Goal: Transaction & Acquisition: Purchase product/service

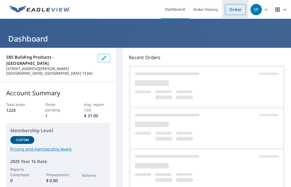
click at [230, 8] on link "Order" at bounding box center [235, 9] width 21 height 11
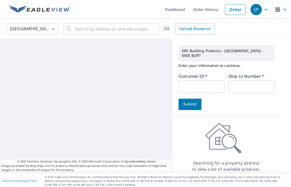
click at [193, 80] on input "text" at bounding box center [201, 86] width 46 height 12
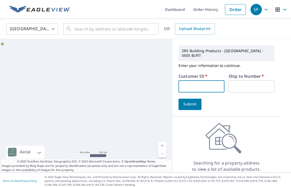
type input "RIK505"
type input "1"
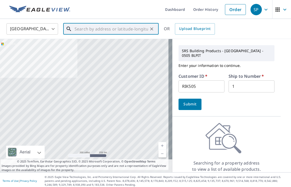
click at [101, 27] on input "text" at bounding box center [112, 29] width 74 height 14
paste input "[STREET_ADDRESS][PERSON_NAME]"
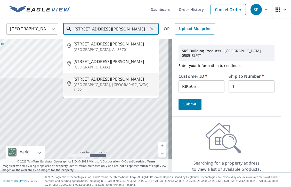
click at [116, 79] on span "[STREET_ADDRESS][PERSON_NAME]" at bounding box center [114, 79] width 81 height 6
type input "[STREET_ADDRESS][PERSON_NAME]"
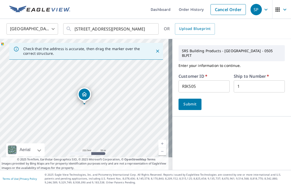
click at [192, 101] on span "Submit" at bounding box center [190, 104] width 15 height 6
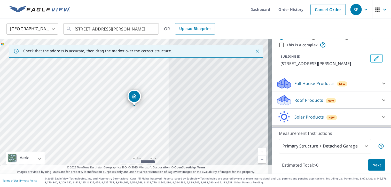
scroll to position [77, 0]
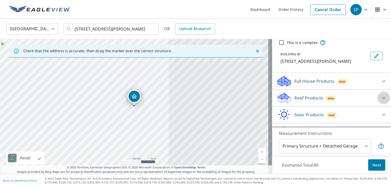
click at [291, 95] on icon at bounding box center [383, 98] width 6 height 6
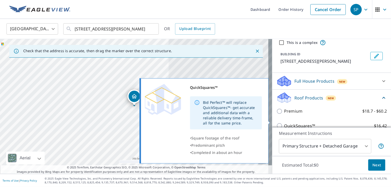
click at [277, 123] on input "QuickSquares™ $16.42" at bounding box center [280, 126] width 8 height 6
checkbox input "true"
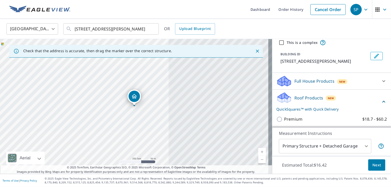
click at [291, 164] on span "Next" at bounding box center [376, 165] width 9 height 6
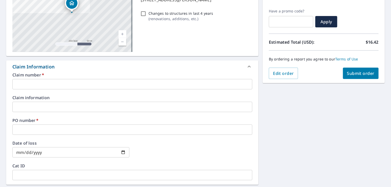
scroll to position [103, 0]
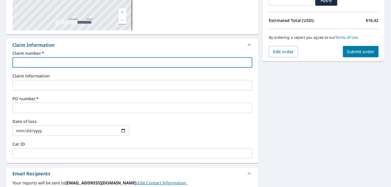
click at [29, 61] on input "text" at bounding box center [132, 62] width 240 height 10
paste input "[STREET_ADDRESS][PERSON_NAME]"
type input "[STREET_ADDRESS][PERSON_NAME]"
checkbox input "true"
type input "[STREET_ADDRESS][PERSON_NAME]"
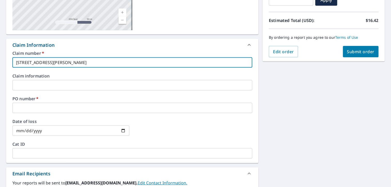
click at [19, 104] on input "text" at bounding box center [132, 108] width 240 height 10
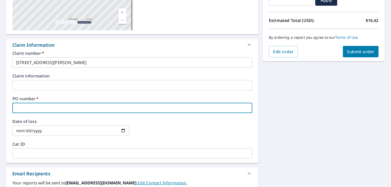
paste input "[STREET_ADDRESS][PERSON_NAME]"
type input "[STREET_ADDRESS][PERSON_NAME]"
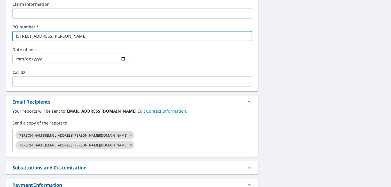
scroll to position [207, 0]
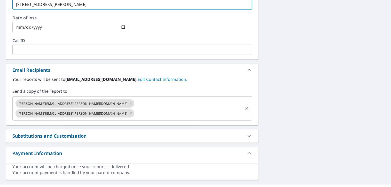
click at [132, 112] on icon at bounding box center [130, 113] width 2 height 2
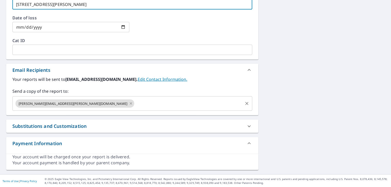
click at [129, 103] on icon at bounding box center [131, 104] width 4 height 6
checkbox input "true"
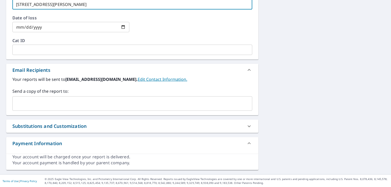
type input "[STREET_ADDRESS][PERSON_NAME]"
checkbox input "true"
type input "[STREET_ADDRESS][PERSON_NAME]"
checkbox input "true"
type input "[STREET_ADDRESS][PERSON_NAME]"
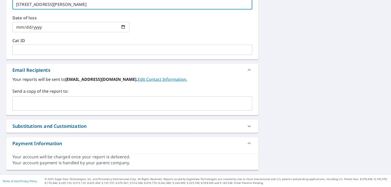
checkbox input "true"
type input "[STREET_ADDRESS][PERSON_NAME]"
checkbox input "true"
type input "[STREET_ADDRESS][PERSON_NAME]"
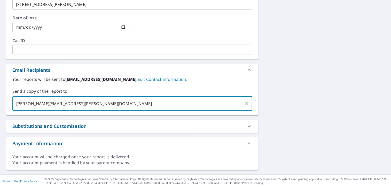
type input "[PERSON_NAME][EMAIL_ADDRESS][PERSON_NAME][DOMAIN_NAME]"
checkbox input "true"
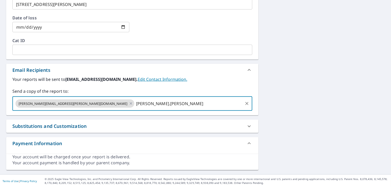
type input "[PERSON_NAME].[PERSON_NAME]"
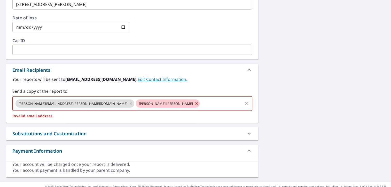
checkbox input "true"
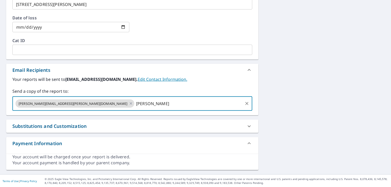
type input "[PERSON_NAME]"
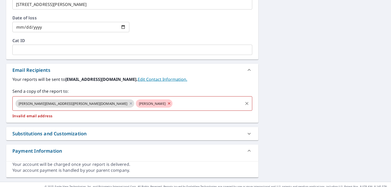
click at [168, 104] on icon at bounding box center [169, 103] width 2 height 2
checkbox input "true"
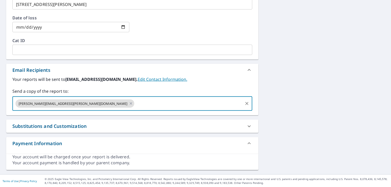
paste input "[PERSON_NAME][EMAIL_ADDRESS][DOMAIN_NAME]"
type input "[PERSON_NAME][EMAIL_ADDRESS][DOMAIN_NAME]"
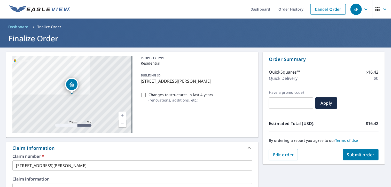
scroll to position [0, 0]
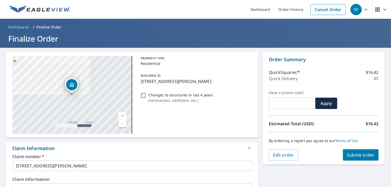
click at [291, 152] on span "Submit order" at bounding box center [361, 155] width 28 height 6
checkbox input "true"
